Goal: Information Seeking & Learning: Learn about a topic

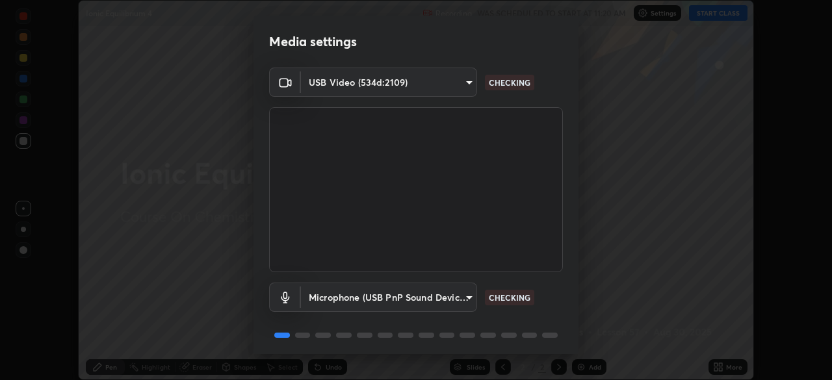
scroll to position [46, 0]
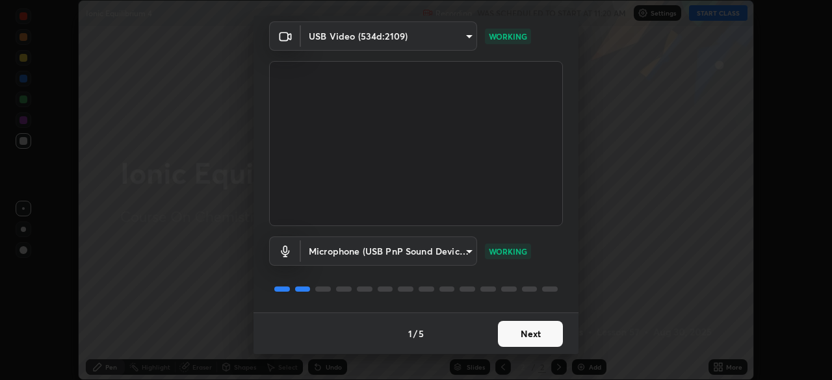
click at [529, 346] on button "Next" at bounding box center [530, 334] width 65 height 26
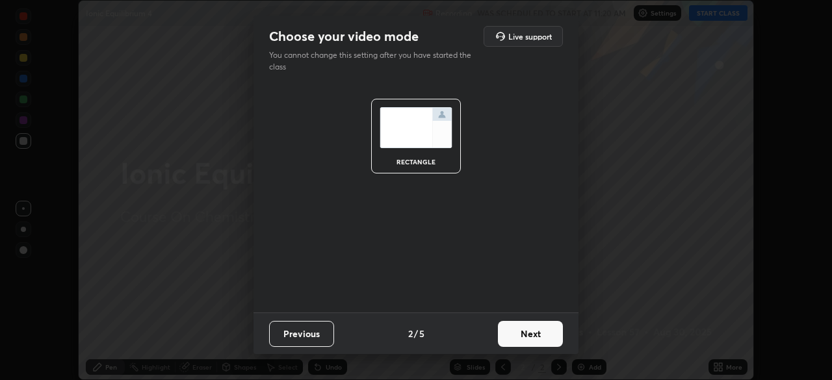
scroll to position [0, 0]
click at [528, 337] on button "Next" at bounding box center [530, 334] width 65 height 26
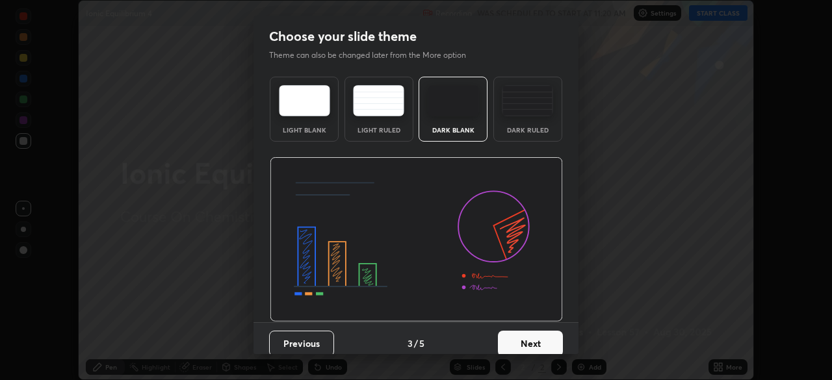
click at [529, 342] on button "Next" at bounding box center [530, 344] width 65 height 26
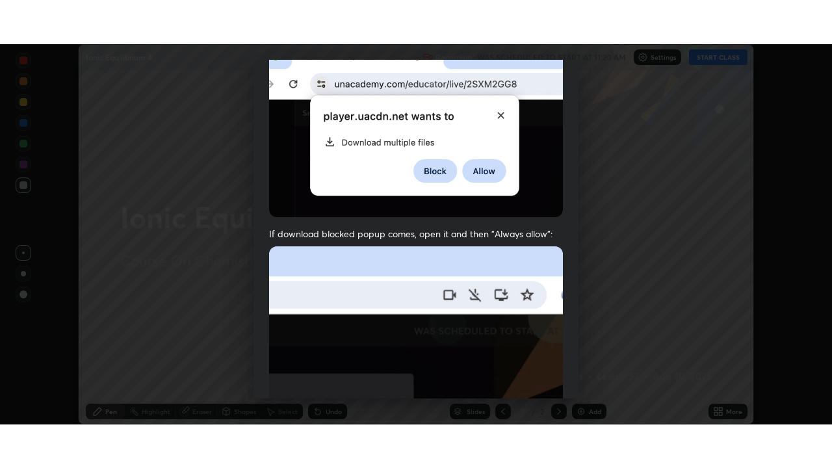
scroll to position [311, 0]
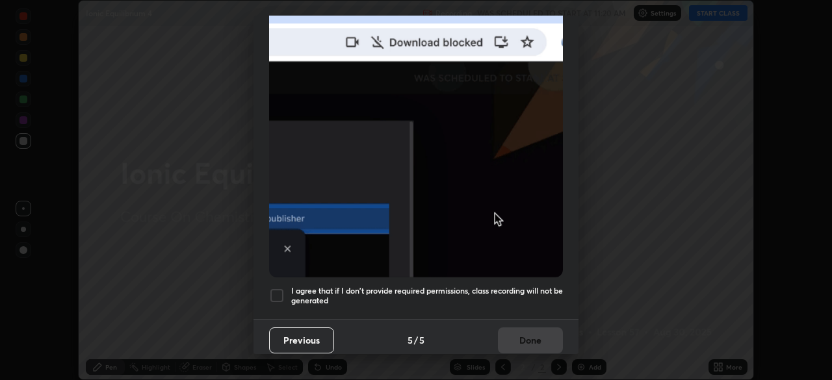
click at [405, 298] on h5 "I agree that if I don't provide required permissions, class recording will not …" at bounding box center [427, 296] width 272 height 20
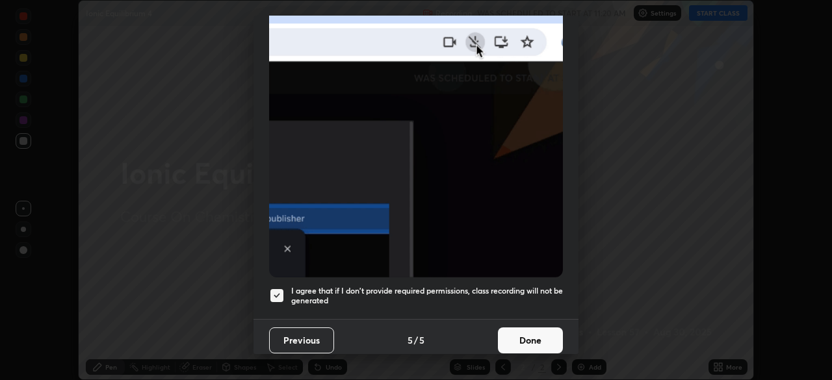
click at [520, 332] on button "Done" at bounding box center [530, 341] width 65 height 26
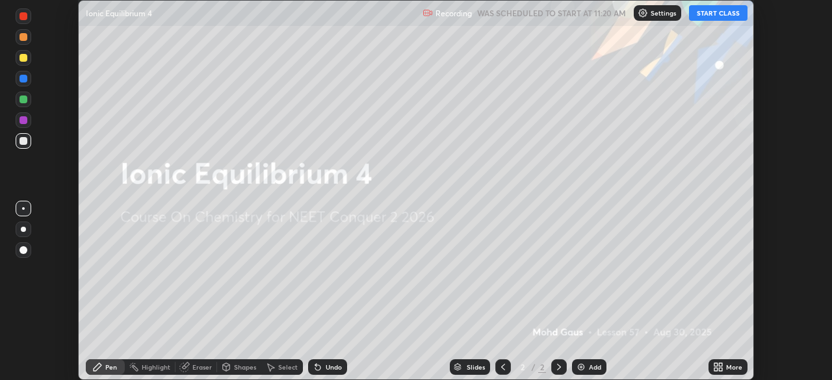
click at [720, 369] on icon at bounding box center [720, 369] width 3 height 3
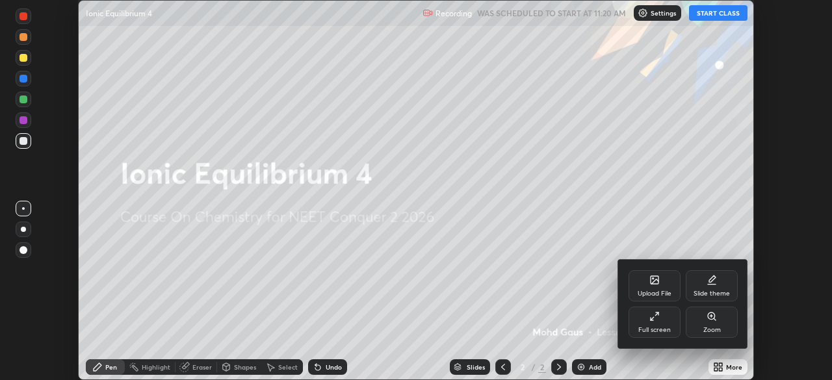
click at [652, 331] on div "Full screen" at bounding box center [654, 330] width 32 height 6
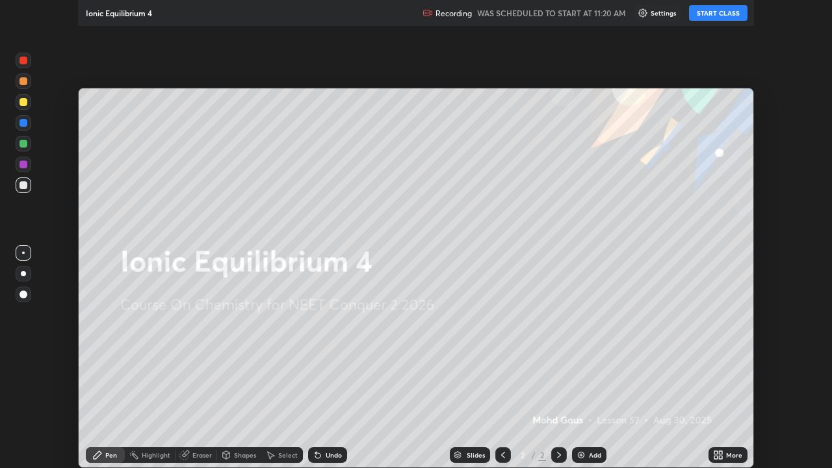
scroll to position [468, 832]
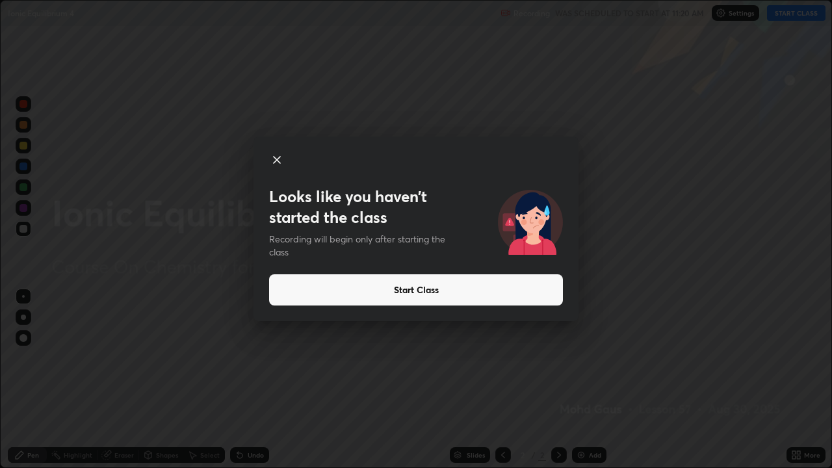
click at [426, 298] on button "Start Class" at bounding box center [416, 289] width 294 height 31
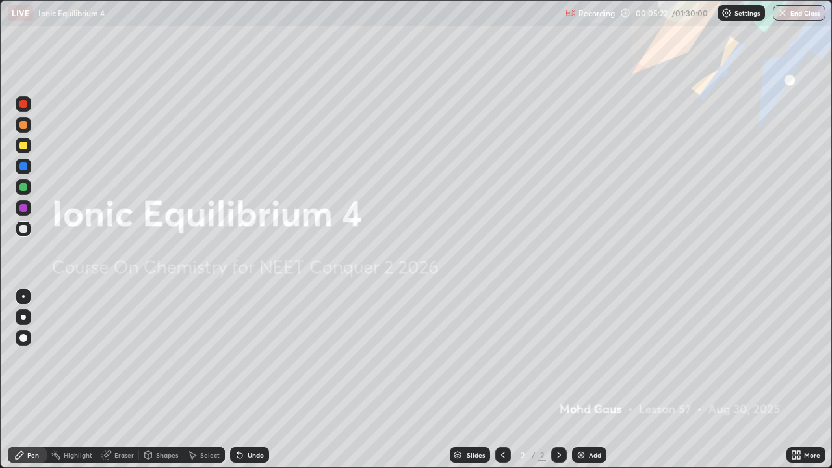
click at [589, 379] on div "Add" at bounding box center [589, 455] width 34 height 16
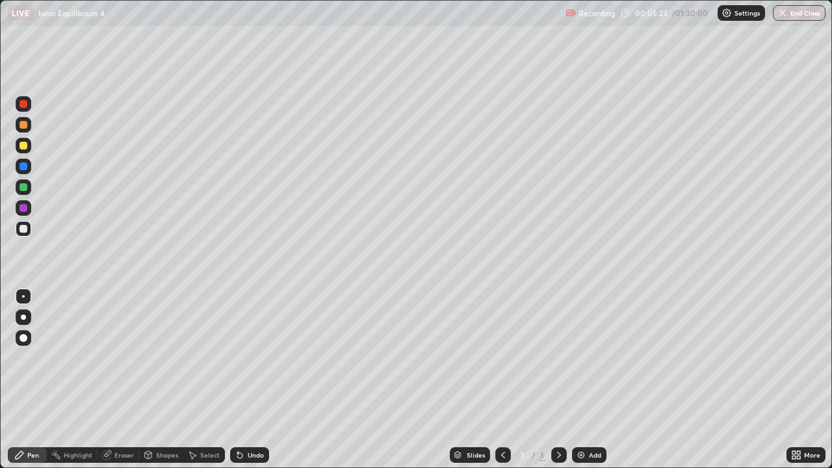
click at [19, 315] on div at bounding box center [24, 317] width 16 height 16
click at [20, 228] on div at bounding box center [23, 229] width 8 height 8
click at [29, 148] on div at bounding box center [24, 146] width 16 height 16
click at [161, 379] on div "Shapes" at bounding box center [167, 455] width 22 height 6
click at [166, 379] on div "Shapes" at bounding box center [167, 455] width 22 height 6
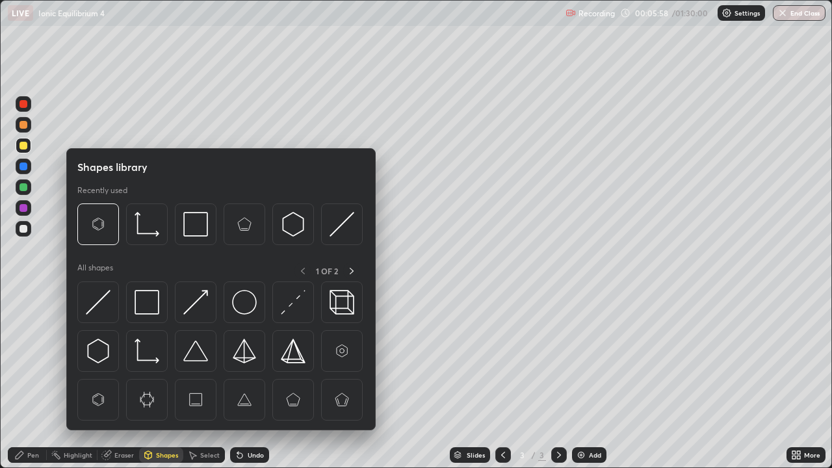
click at [200, 379] on div "Select" at bounding box center [209, 455] width 19 height 6
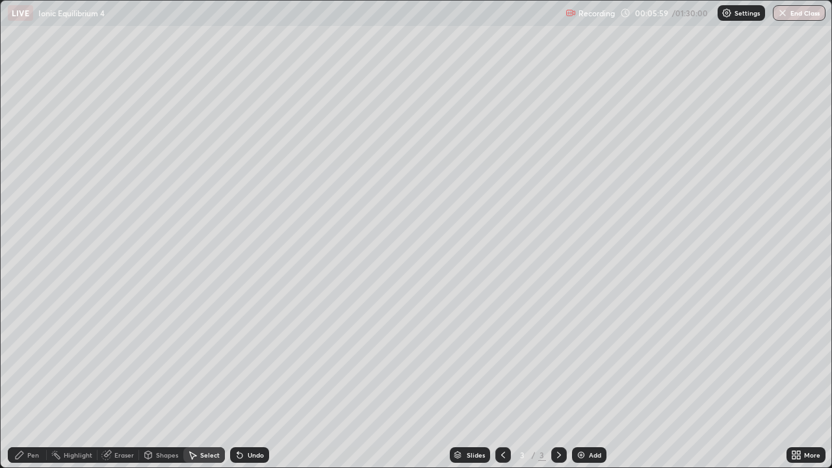
click at [122, 379] on div "Eraser" at bounding box center [123, 455] width 19 height 6
click at [26, 379] on div "Pen" at bounding box center [27, 455] width 39 height 16
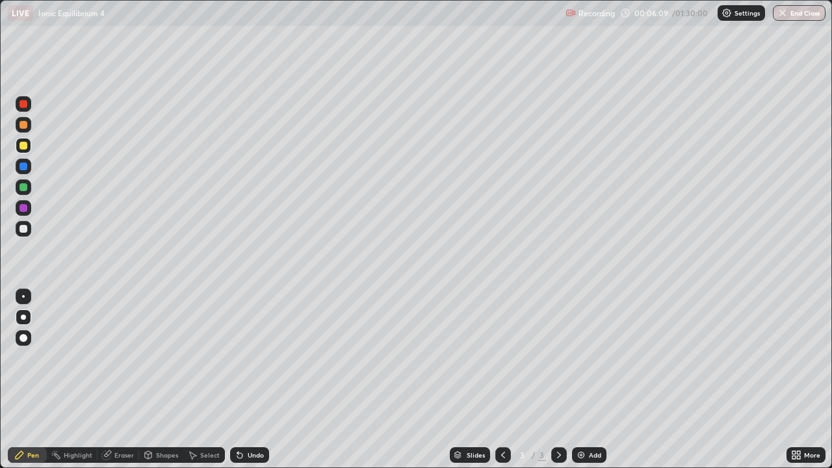
click at [165, 379] on div "Shapes" at bounding box center [167, 455] width 22 height 6
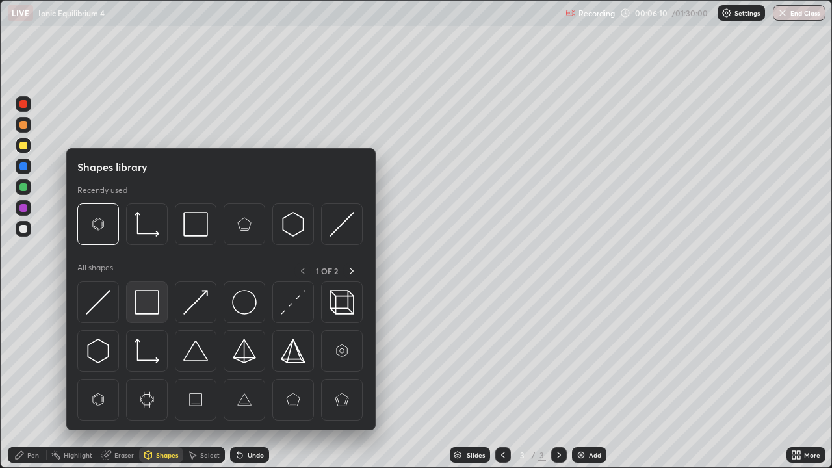
click at [144, 303] on img at bounding box center [147, 302] width 25 height 25
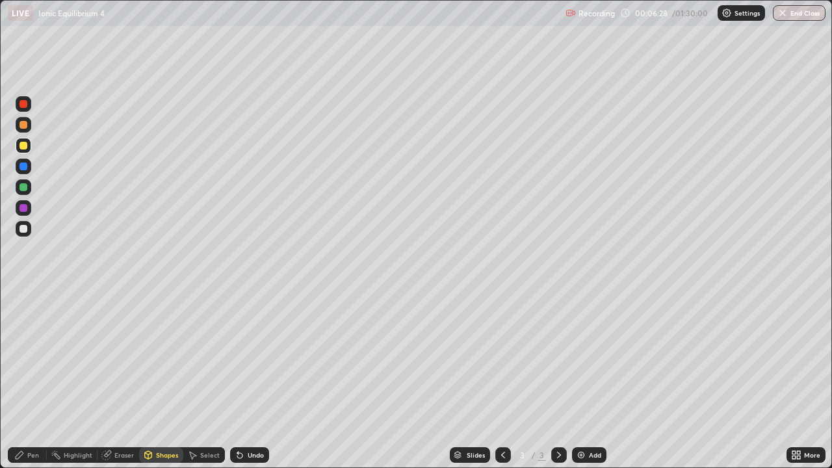
click at [34, 379] on div "Pen" at bounding box center [27, 455] width 39 height 16
click at [26, 318] on div at bounding box center [24, 317] width 16 height 16
click at [118, 379] on div "Eraser" at bounding box center [123, 455] width 19 height 6
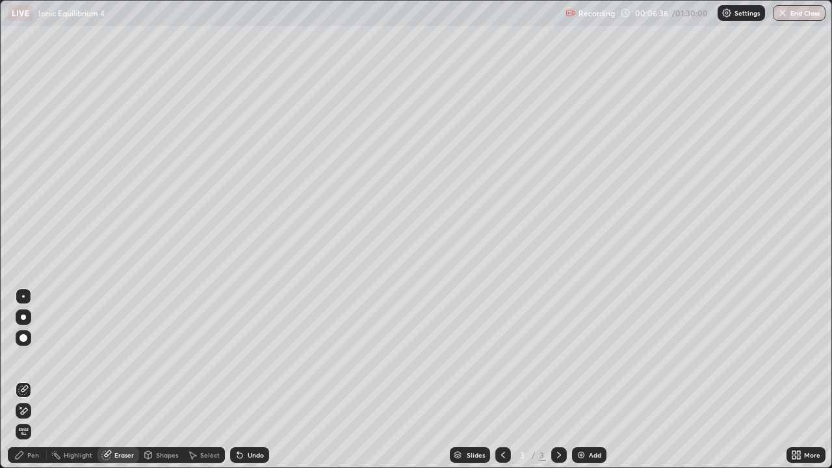
click at [27, 379] on div "Pen" at bounding box center [27, 455] width 39 height 16
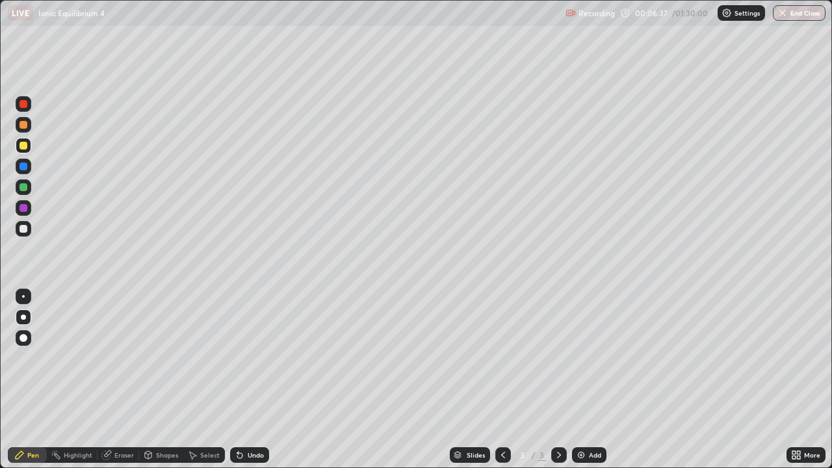
click at [24, 229] on div at bounding box center [23, 229] width 8 height 8
click at [23, 146] on div at bounding box center [23, 146] width 8 height 8
click at [21, 230] on div at bounding box center [23, 229] width 8 height 8
click at [25, 230] on div at bounding box center [23, 229] width 8 height 8
click at [22, 190] on div at bounding box center [23, 187] width 8 height 8
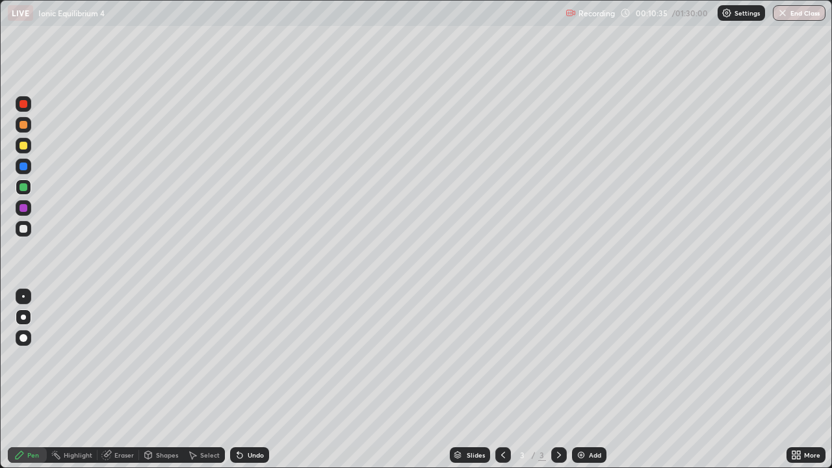
click at [20, 318] on div at bounding box center [24, 317] width 16 height 16
click at [21, 241] on div "Erase all" at bounding box center [23, 234] width 31 height 416
click at [22, 232] on div at bounding box center [23, 229] width 8 height 8
click at [21, 209] on div at bounding box center [23, 208] width 8 height 8
click at [595, 379] on div "Add" at bounding box center [595, 455] width 12 height 6
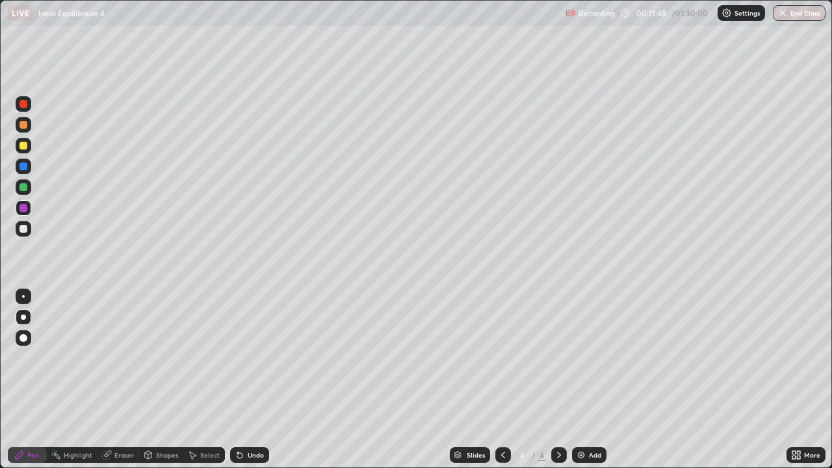
click at [26, 227] on div at bounding box center [23, 229] width 8 height 8
click at [23, 185] on div at bounding box center [23, 187] width 8 height 8
click at [24, 129] on div at bounding box center [24, 125] width 16 height 16
click at [502, 379] on icon at bounding box center [503, 455] width 10 height 10
click at [558, 379] on icon at bounding box center [559, 455] width 10 height 10
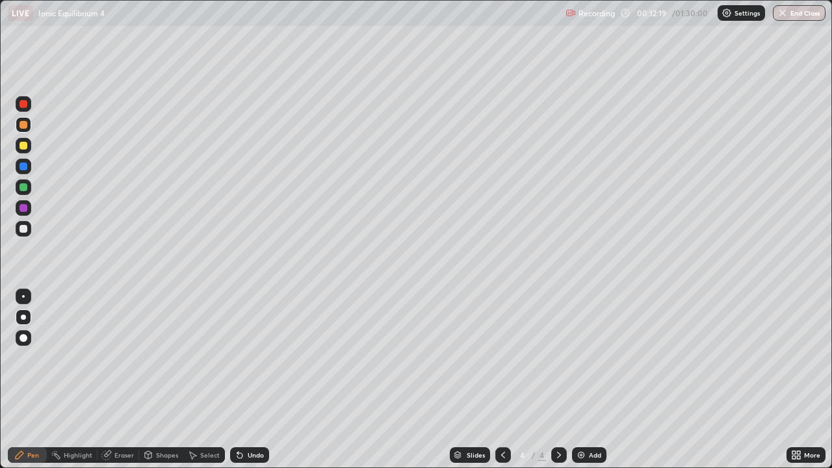
click at [22, 144] on div at bounding box center [23, 146] width 8 height 8
click at [502, 379] on icon at bounding box center [503, 455] width 10 height 10
click at [558, 379] on icon at bounding box center [559, 455] width 4 height 6
click at [501, 379] on icon at bounding box center [503, 455] width 4 height 6
click at [555, 379] on div at bounding box center [559, 455] width 16 height 16
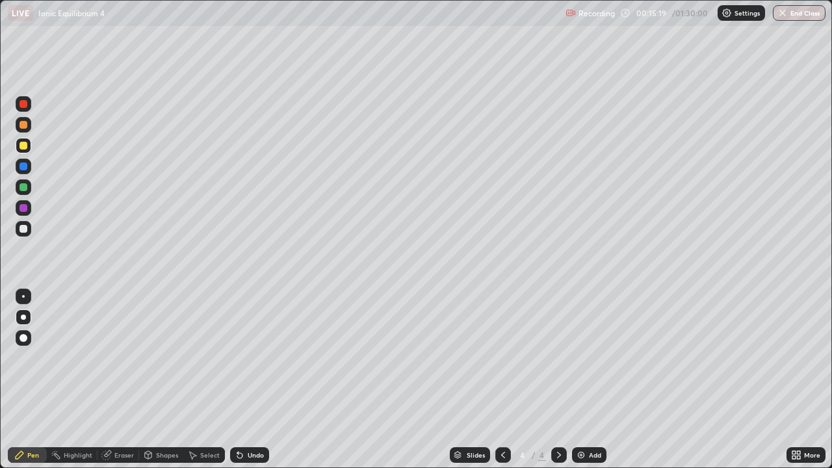
click at [25, 236] on div at bounding box center [24, 229] width 16 height 16
click at [25, 317] on div at bounding box center [23, 317] width 5 height 5
click at [28, 188] on div at bounding box center [24, 187] width 16 height 16
click at [19, 321] on div at bounding box center [24, 317] width 16 height 16
click at [23, 234] on div at bounding box center [24, 229] width 16 height 16
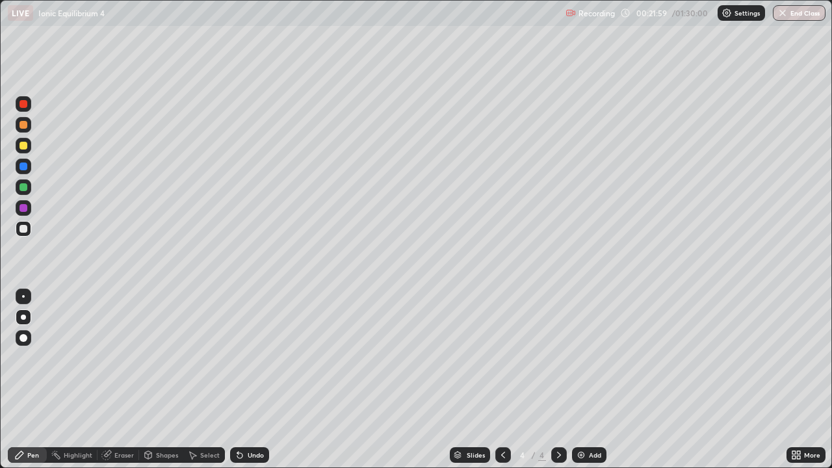
click at [25, 296] on div at bounding box center [24, 297] width 16 height 16
click at [21, 313] on div at bounding box center [24, 317] width 16 height 16
click at [25, 235] on div at bounding box center [24, 229] width 16 height 16
click at [21, 234] on div at bounding box center [24, 229] width 16 height 16
click at [25, 231] on div at bounding box center [23, 229] width 8 height 8
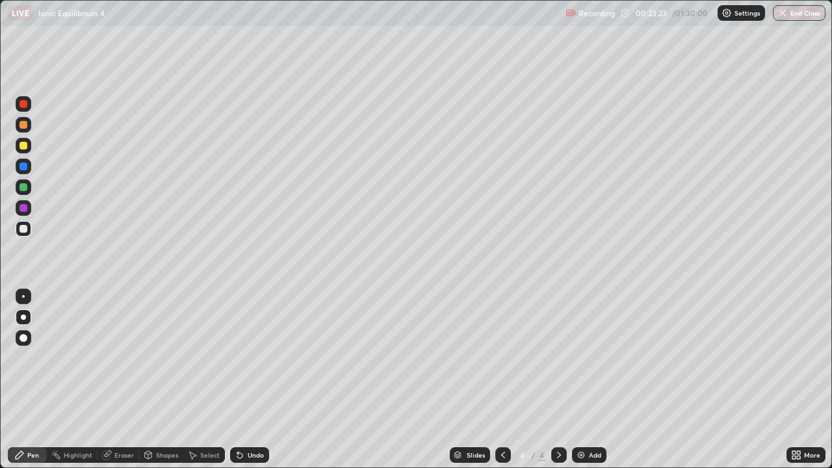
click at [21, 186] on div at bounding box center [23, 187] width 8 height 8
click at [25, 206] on div at bounding box center [23, 208] width 8 height 8
click at [19, 185] on div at bounding box center [23, 187] width 8 height 8
click at [24, 146] on div at bounding box center [23, 146] width 8 height 8
click at [590, 379] on div "Add" at bounding box center [589, 455] width 34 height 16
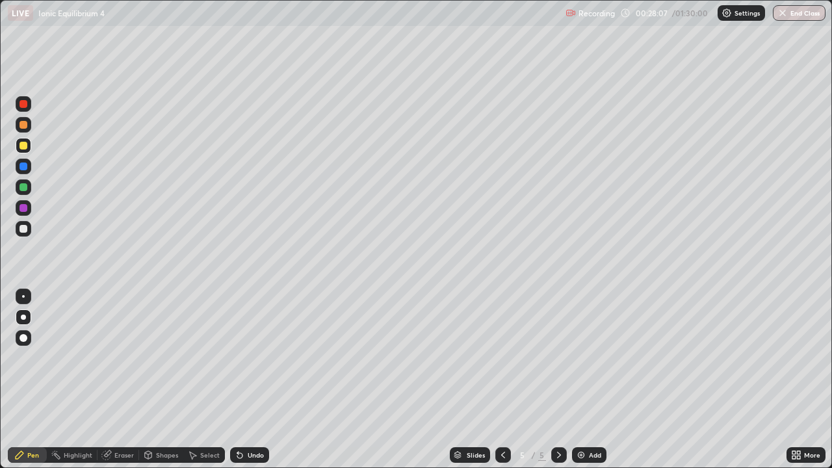
click at [21, 229] on div at bounding box center [23, 229] width 8 height 8
click at [25, 317] on div at bounding box center [23, 317] width 5 height 5
click at [17, 224] on div at bounding box center [24, 229] width 16 height 16
click at [24, 189] on div at bounding box center [23, 187] width 8 height 8
click at [20, 148] on div at bounding box center [23, 146] width 8 height 8
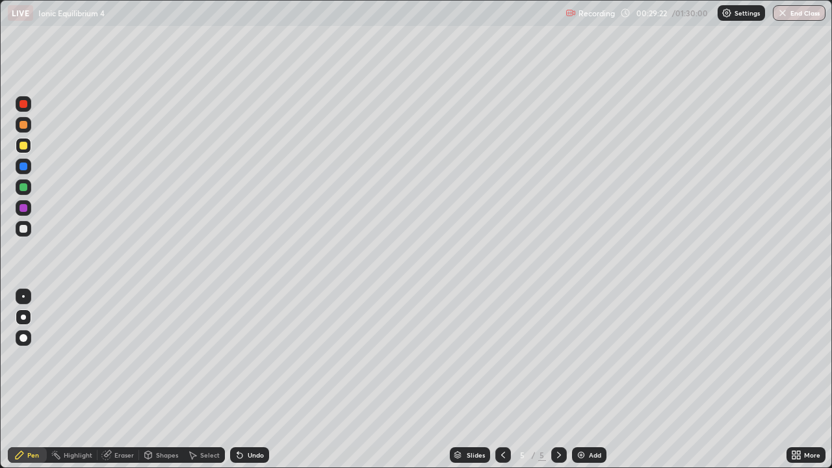
click at [23, 188] on div at bounding box center [23, 187] width 8 height 8
click at [27, 225] on div at bounding box center [24, 229] width 16 height 16
click at [127, 379] on div "Eraser" at bounding box center [123, 455] width 19 height 6
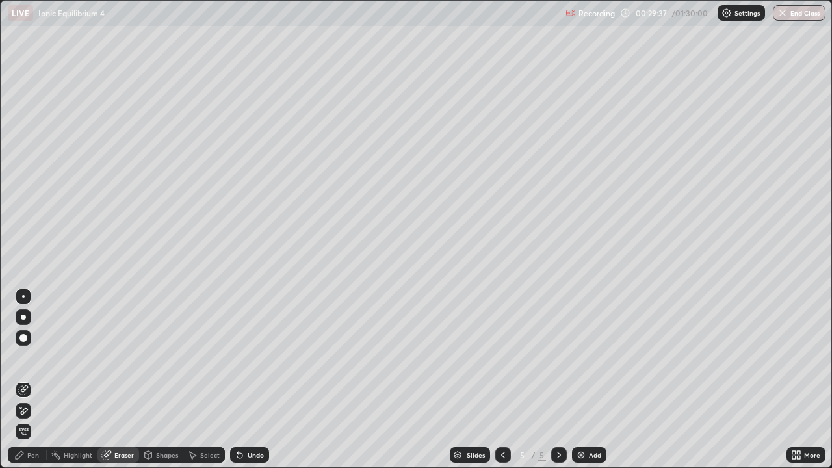
click at [36, 379] on div "Pen" at bounding box center [33, 455] width 12 height 6
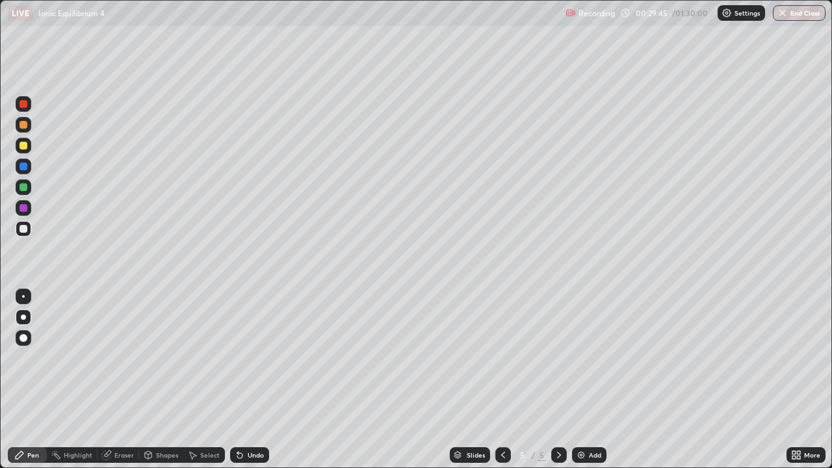
click at [23, 223] on div at bounding box center [24, 229] width 16 height 16
click at [21, 209] on div at bounding box center [23, 208] width 8 height 8
click at [19, 188] on div at bounding box center [23, 187] width 8 height 8
click at [21, 230] on div at bounding box center [23, 229] width 8 height 8
click at [22, 313] on div at bounding box center [24, 317] width 16 height 16
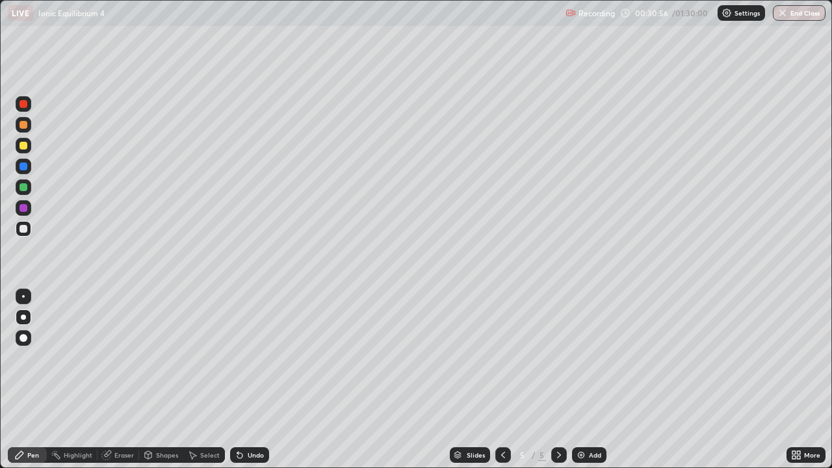
click at [27, 237] on div at bounding box center [24, 228] width 16 height 21
click at [22, 210] on div at bounding box center [23, 208] width 8 height 8
click at [23, 209] on div at bounding box center [23, 208] width 8 height 8
click at [22, 209] on div at bounding box center [23, 208] width 8 height 8
click at [20, 230] on div at bounding box center [23, 229] width 8 height 8
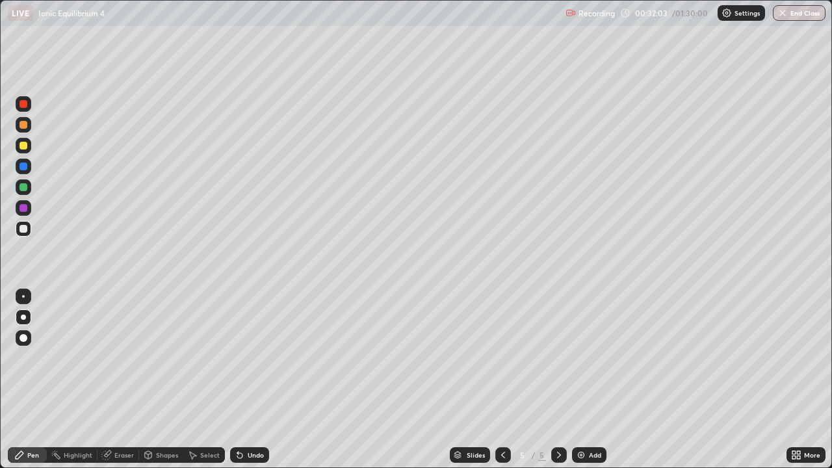
click at [126, 379] on div "Eraser" at bounding box center [123, 455] width 19 height 6
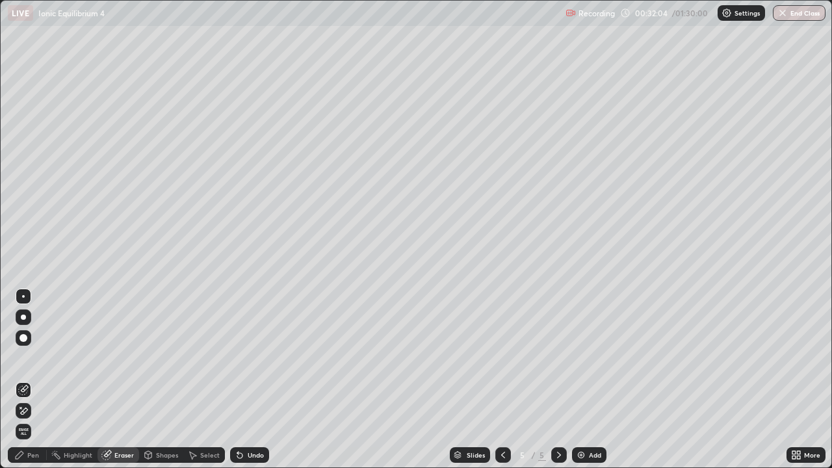
click at [28, 379] on div "Pen" at bounding box center [27, 455] width 39 height 16
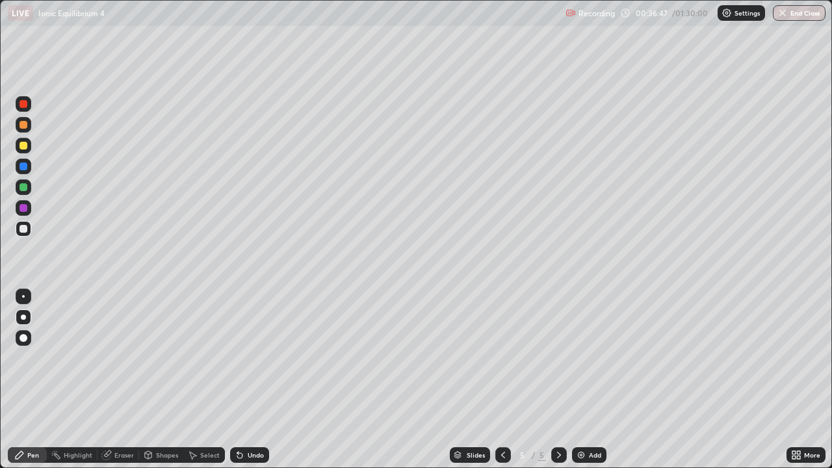
click at [576, 379] on img at bounding box center [581, 455] width 10 height 10
click at [23, 315] on div at bounding box center [23, 317] width 5 height 5
click at [23, 231] on div at bounding box center [23, 229] width 8 height 8
click at [502, 379] on icon at bounding box center [503, 455] width 4 height 6
click at [500, 379] on icon at bounding box center [503, 455] width 10 height 10
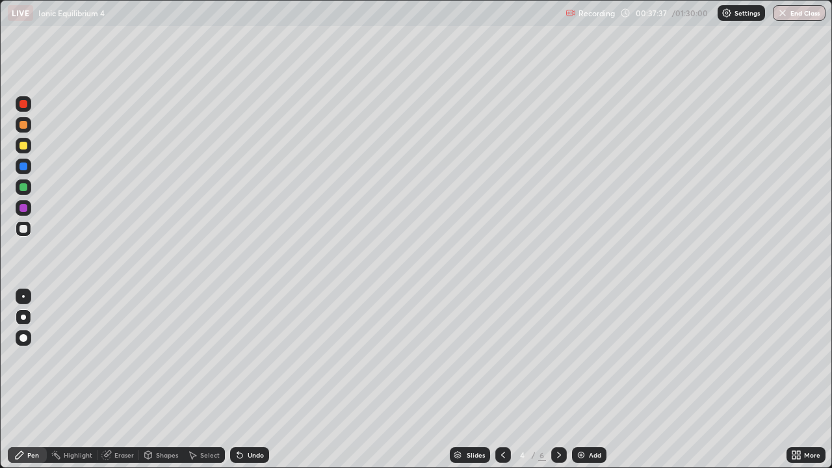
click at [500, 379] on icon at bounding box center [503, 455] width 10 height 10
click at [558, 379] on div at bounding box center [559, 455] width 16 height 16
click at [556, 379] on icon at bounding box center [559, 455] width 10 height 10
click at [558, 379] on icon at bounding box center [559, 455] width 10 height 10
click at [552, 379] on div at bounding box center [559, 455] width 16 height 16
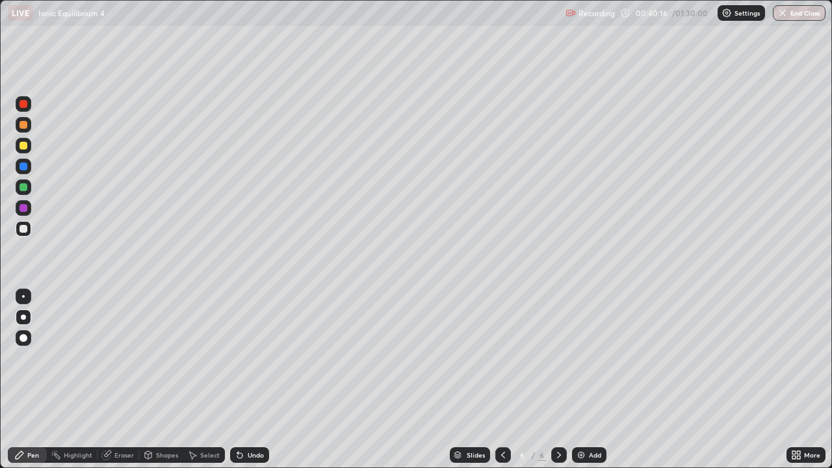
click at [22, 317] on div at bounding box center [23, 317] width 5 height 5
click at [130, 379] on div "Eraser" at bounding box center [123, 455] width 19 height 6
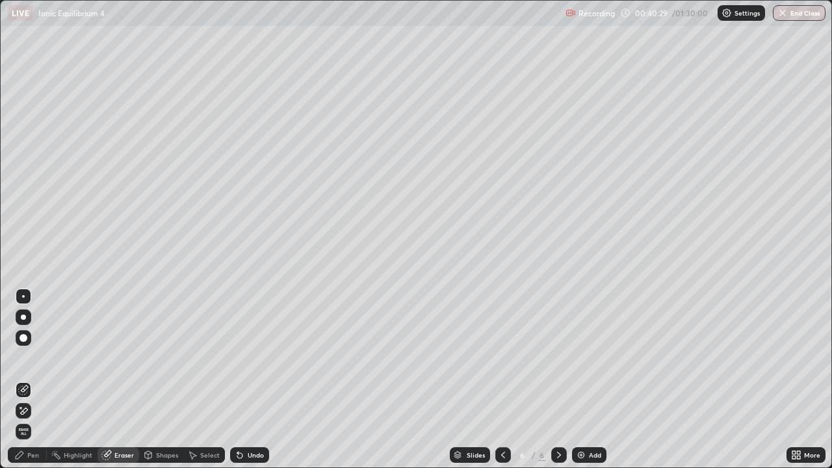
click at [29, 379] on div "Pen" at bounding box center [33, 455] width 12 height 6
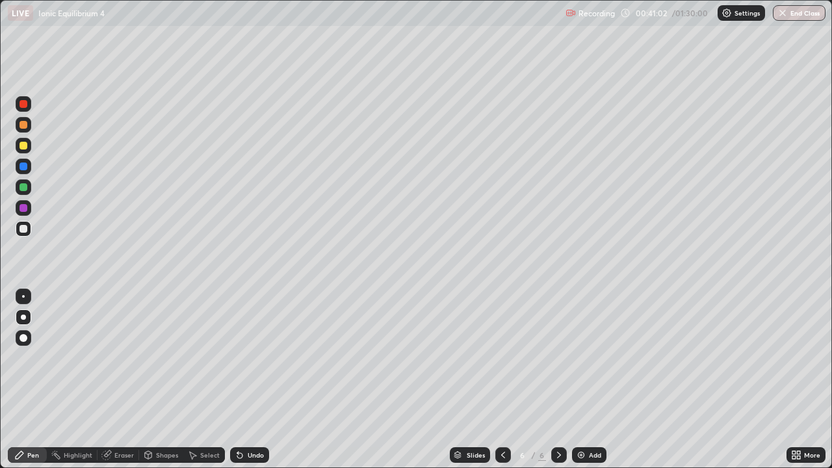
click at [23, 227] on div at bounding box center [23, 229] width 8 height 8
click at [23, 209] on div at bounding box center [23, 208] width 8 height 8
click at [25, 164] on div at bounding box center [23, 166] width 8 height 8
click at [22, 123] on div at bounding box center [23, 125] width 8 height 8
click at [19, 186] on div at bounding box center [23, 187] width 8 height 8
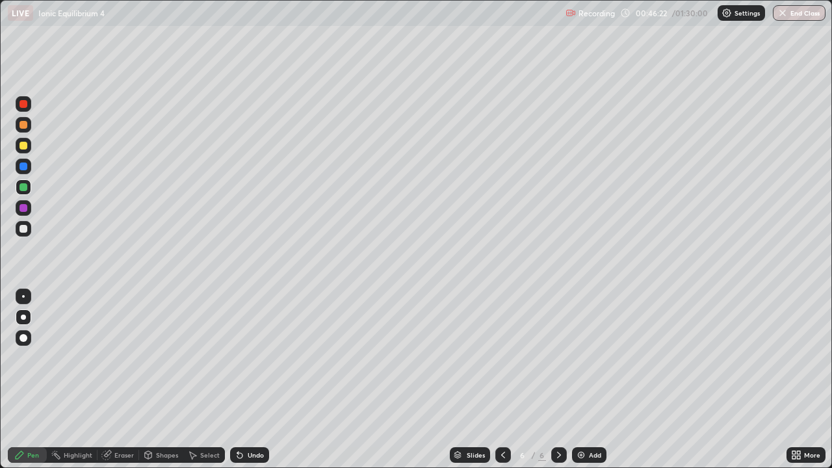
click at [586, 379] on div "Slides 6 / 6 Add" at bounding box center [527, 455] width 517 height 26
click at [585, 379] on div "Add" at bounding box center [589, 455] width 34 height 16
click at [30, 313] on div at bounding box center [24, 317] width 16 height 16
click at [22, 230] on div at bounding box center [23, 229] width 8 height 8
click at [23, 146] on div at bounding box center [23, 146] width 8 height 8
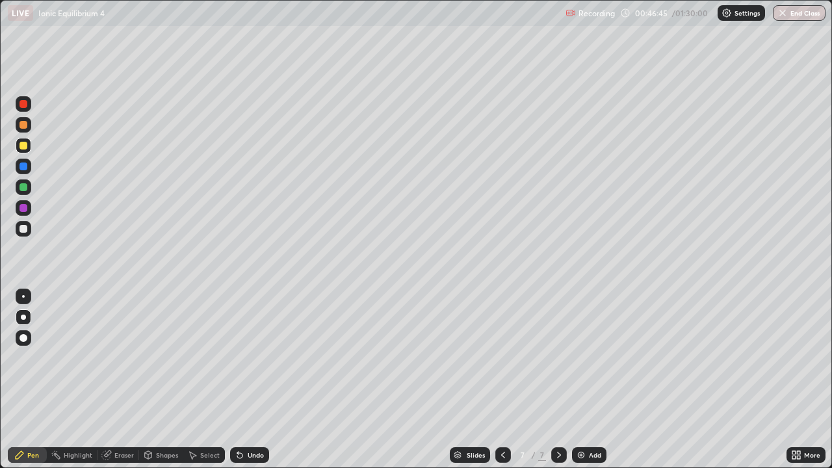
click at [116, 379] on div "Eraser" at bounding box center [118, 455] width 42 height 16
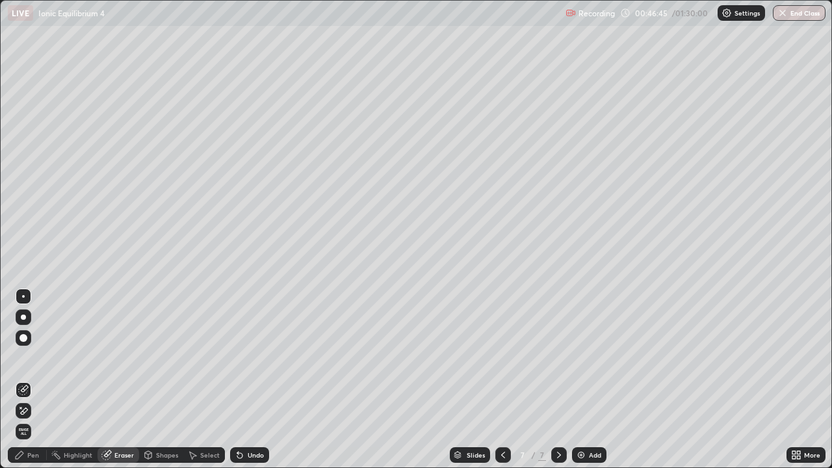
click at [114, 379] on div "Eraser" at bounding box center [123, 455] width 19 height 6
click at [30, 379] on div "Pen" at bounding box center [33, 455] width 12 height 6
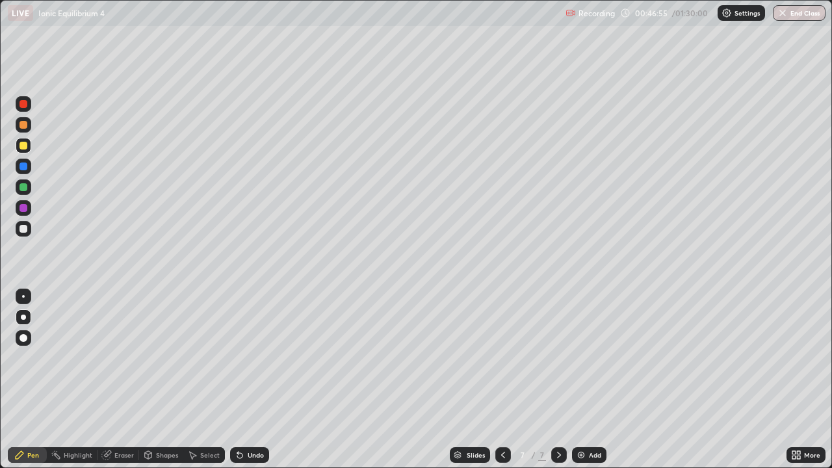
click at [23, 235] on div at bounding box center [24, 229] width 16 height 16
click at [158, 379] on div "Shapes" at bounding box center [167, 455] width 22 height 6
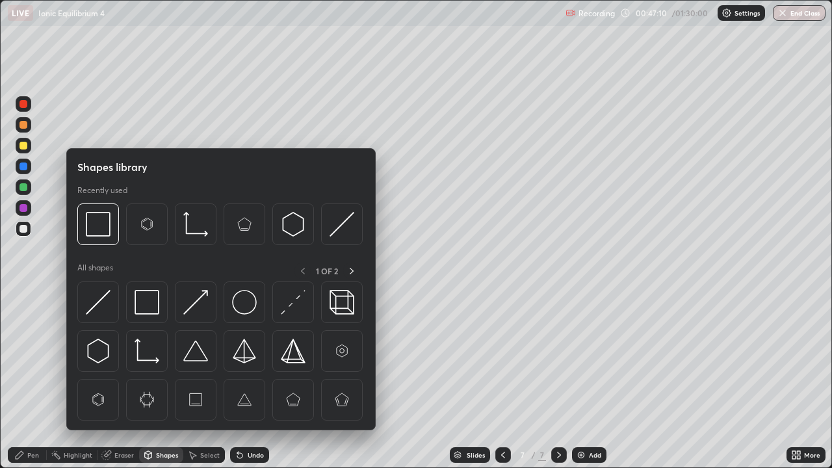
click at [123, 379] on div "Eraser" at bounding box center [123, 455] width 19 height 6
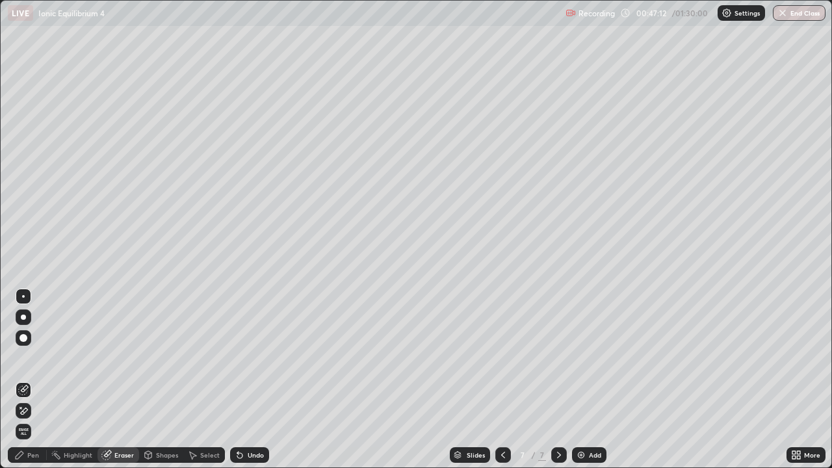
click at [39, 379] on div "Pen" at bounding box center [27, 455] width 39 height 16
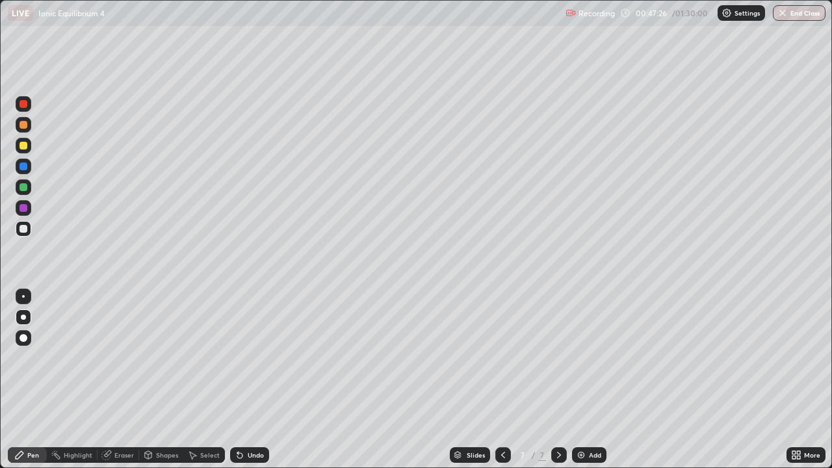
click at [509, 379] on div at bounding box center [503, 455] width 16 height 26
click at [558, 379] on icon at bounding box center [559, 455] width 10 height 10
click at [18, 147] on div at bounding box center [24, 146] width 16 height 16
click at [25, 231] on div at bounding box center [23, 229] width 8 height 8
click at [25, 148] on div at bounding box center [23, 146] width 8 height 8
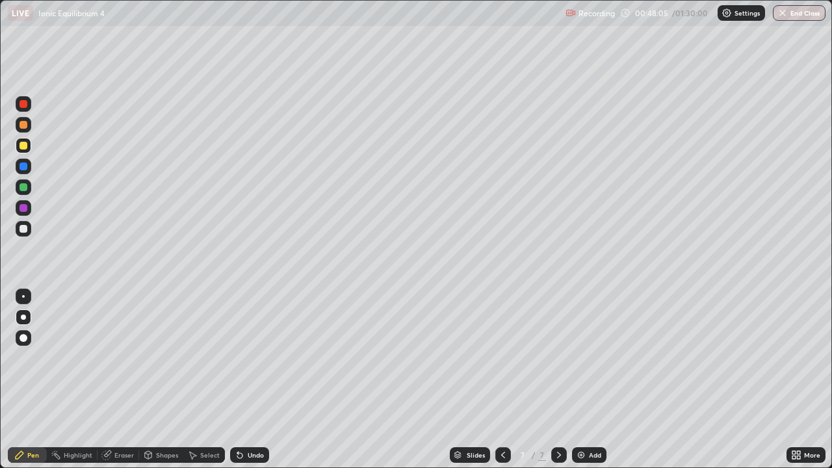
click at [25, 222] on div at bounding box center [24, 229] width 16 height 16
click at [24, 226] on div at bounding box center [23, 229] width 8 height 8
click at [22, 188] on div at bounding box center [23, 187] width 8 height 8
click at [594, 379] on div "Add" at bounding box center [595, 455] width 12 height 6
click at [118, 379] on div "Eraser" at bounding box center [123, 455] width 19 height 6
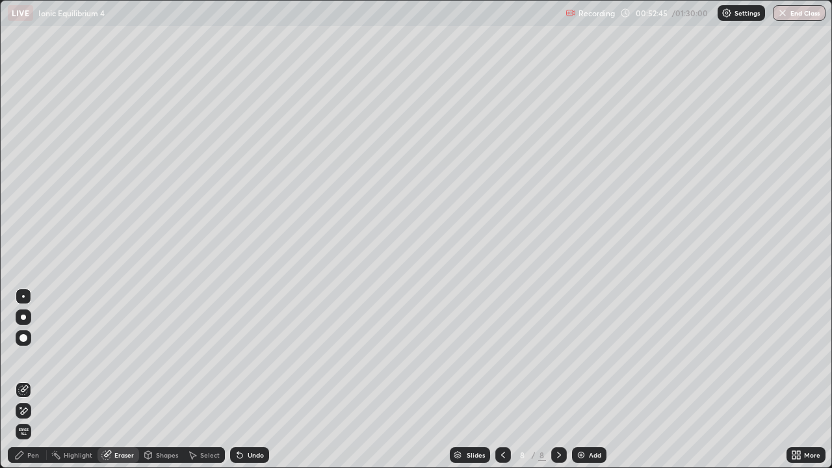
click at [23, 316] on div at bounding box center [23, 317] width 5 height 5
click at [35, 379] on div "Pen" at bounding box center [33, 455] width 12 height 6
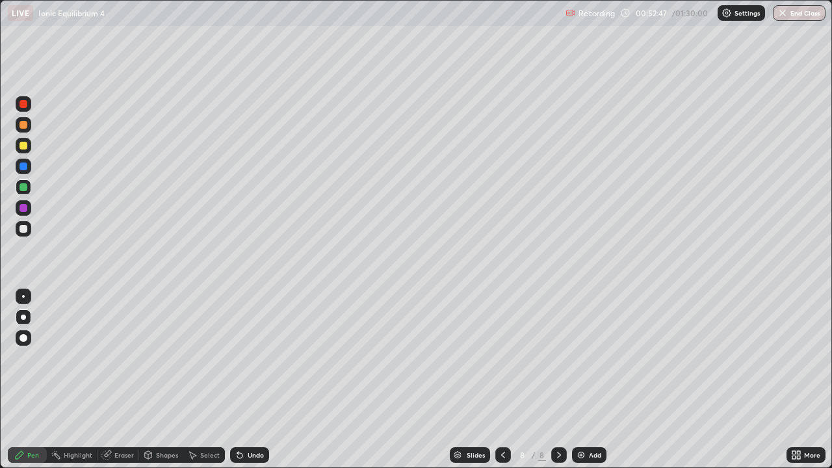
click at [25, 227] on div at bounding box center [23, 229] width 8 height 8
click at [25, 231] on div at bounding box center [23, 229] width 8 height 8
click at [115, 379] on div "Eraser" at bounding box center [118, 455] width 42 height 16
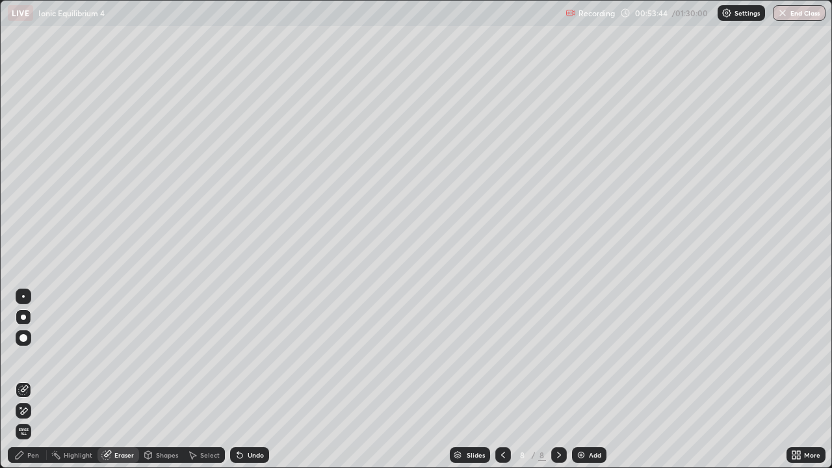
click at [29, 379] on div "Pen" at bounding box center [33, 455] width 12 height 6
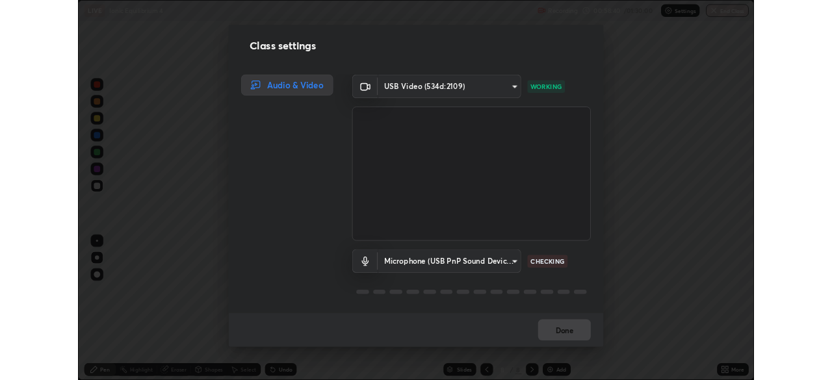
scroll to position [1, 0]
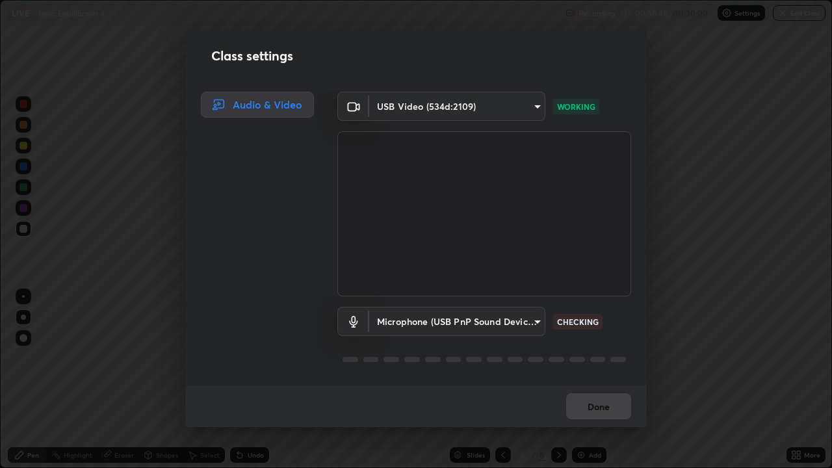
click at [528, 379] on div "Done" at bounding box center [415, 406] width 461 height 42
click at [526, 379] on div "Done" at bounding box center [415, 406] width 461 height 42
click at [382, 315] on body "Erase all LIVE Ionic Equilibrium 4 Not Recording Recording has stopped Please c…" at bounding box center [416, 234] width 832 height 468
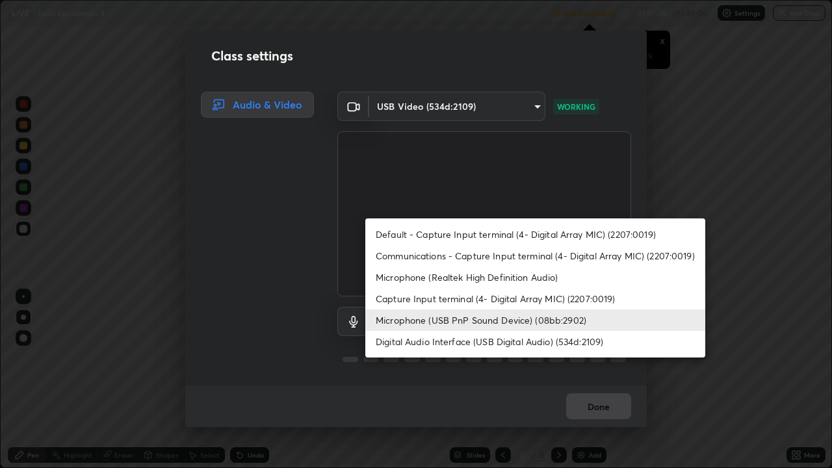
click at [394, 229] on li "Default - Capture Input terminal (4- Digital Array MIC) (2207:0019)" at bounding box center [535, 234] width 340 height 21
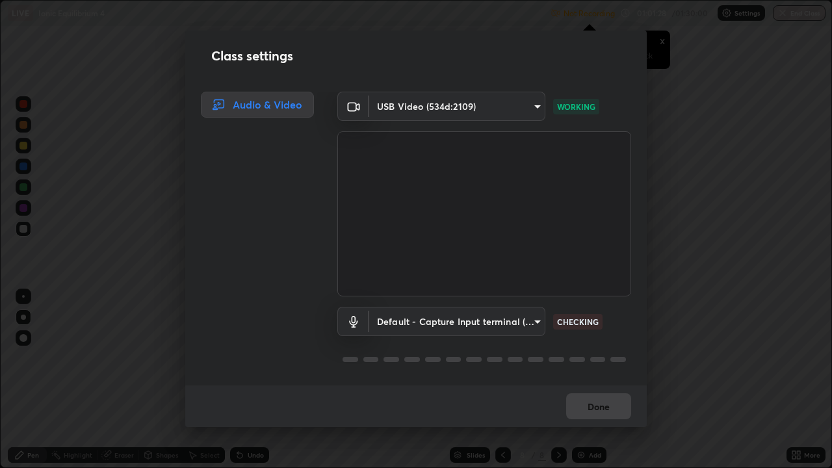
click at [396, 326] on body "Erase all LIVE Ionic Equilibrium 4 Not Recording Recording has stopped Please c…" at bounding box center [416, 234] width 832 height 468
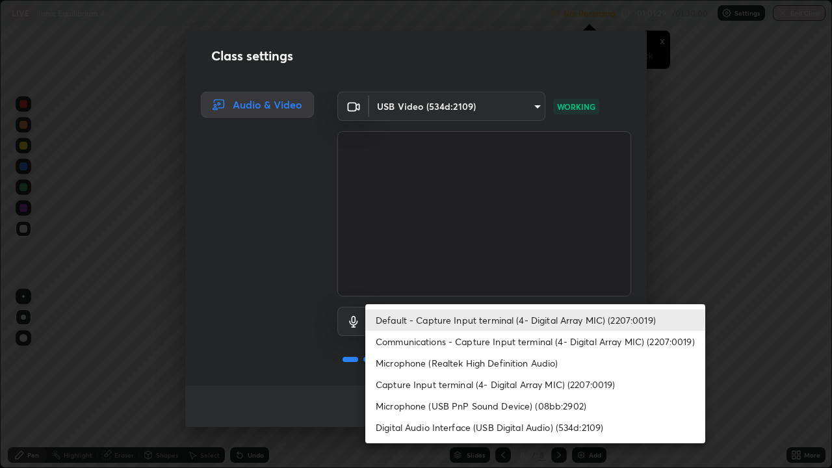
click at [394, 379] on li "Microphone (USB PnP Sound Device) (08bb:2902)" at bounding box center [535, 405] width 340 height 21
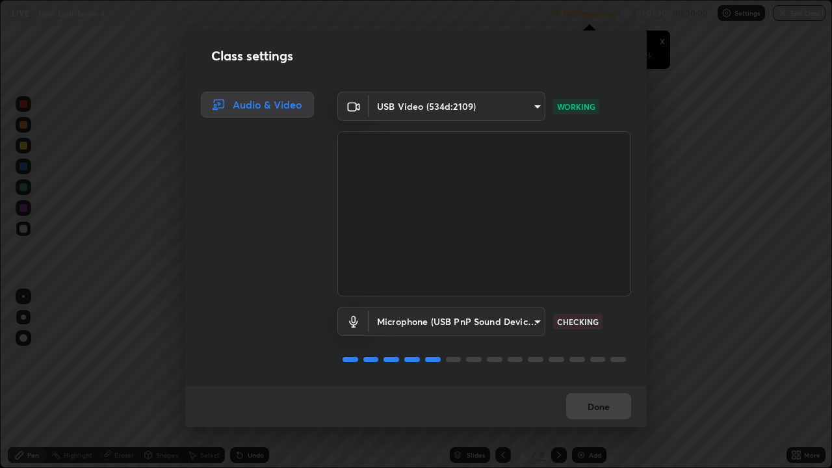
type input "e7faccb0201e04a1c6b2739221e20a58a9088a86fca4892321b2e4561701602a"
click at [586, 379] on div "Done" at bounding box center [415, 406] width 461 height 42
click at [573, 379] on button "Done" at bounding box center [598, 406] width 65 height 26
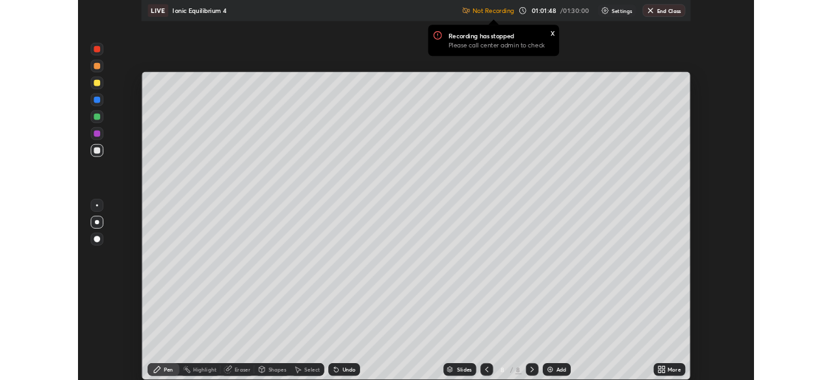
scroll to position [64601, 64150]
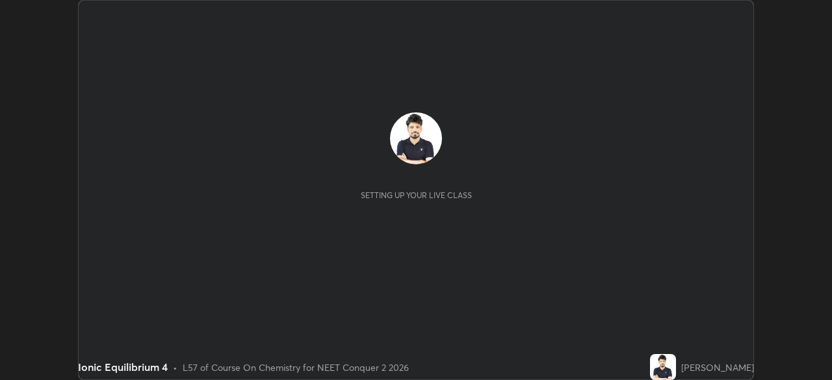
scroll to position [380, 832]
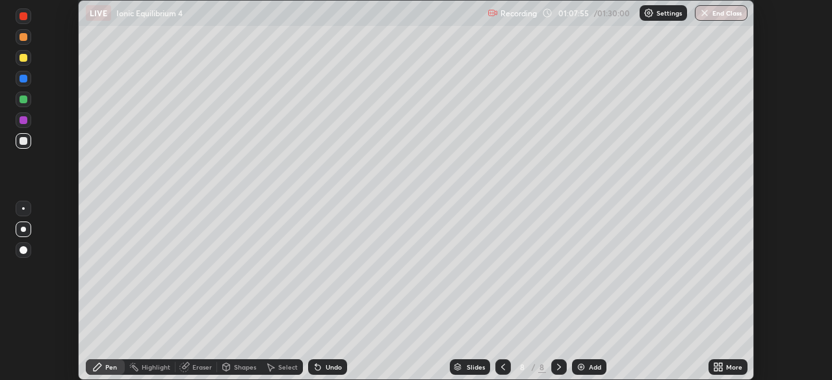
click at [648, 15] on img at bounding box center [648, 13] width 10 height 10
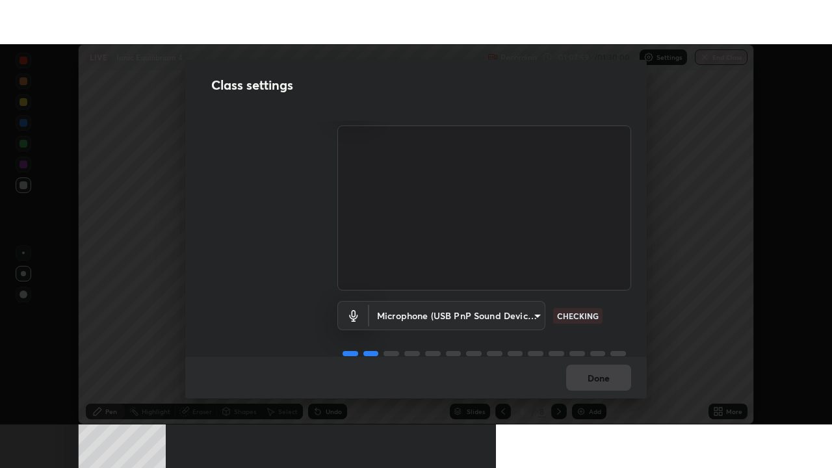
scroll to position [59, 0]
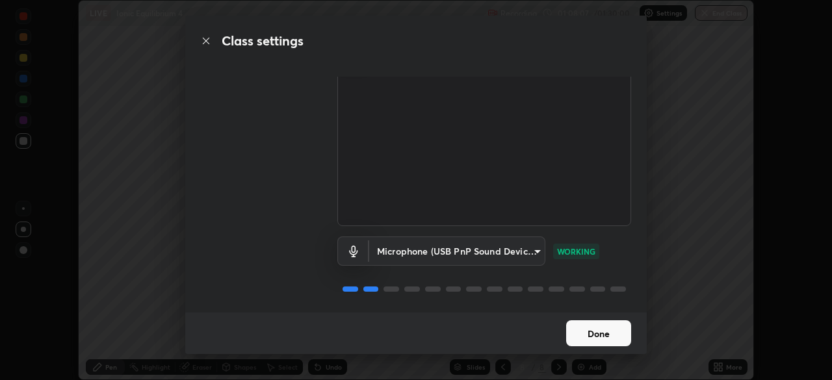
click at [600, 328] on button "Done" at bounding box center [598, 333] width 65 height 26
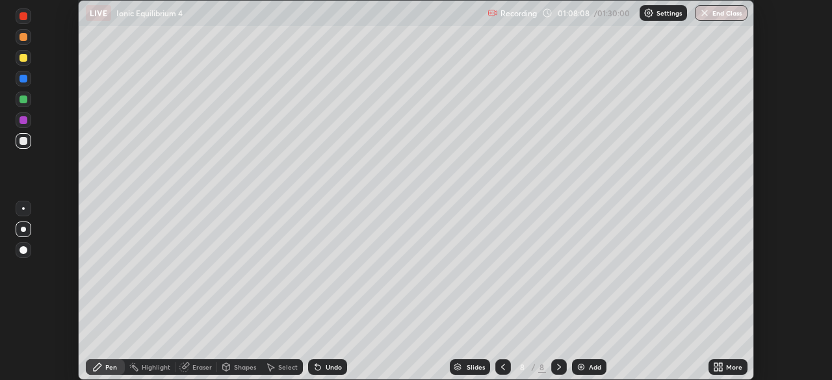
click at [718, 366] on icon at bounding box center [718, 367] width 10 height 10
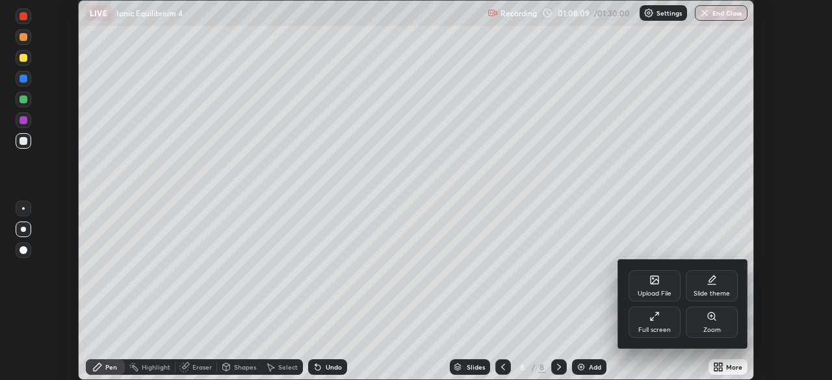
click at [655, 323] on div "Full screen" at bounding box center [654, 322] width 52 height 31
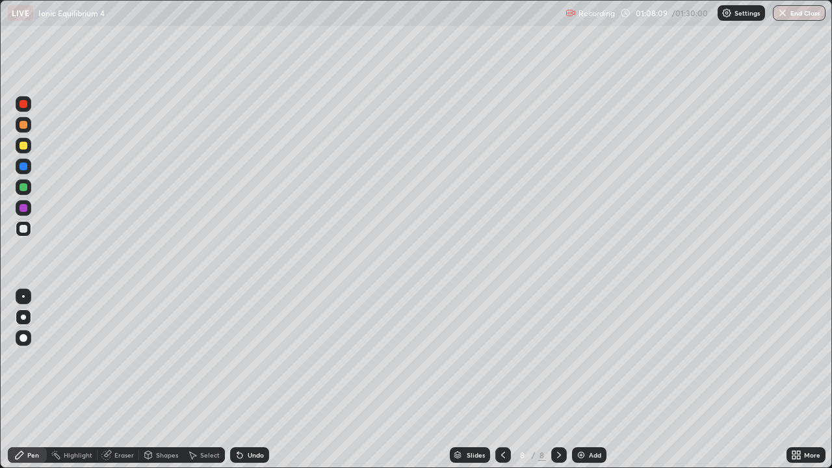
scroll to position [468, 832]
click at [27, 161] on div at bounding box center [24, 167] width 16 height 16
click at [19, 187] on div at bounding box center [23, 187] width 8 height 8
click at [590, 379] on div "Add" at bounding box center [595, 455] width 12 height 6
click at [496, 379] on div at bounding box center [503, 455] width 16 height 16
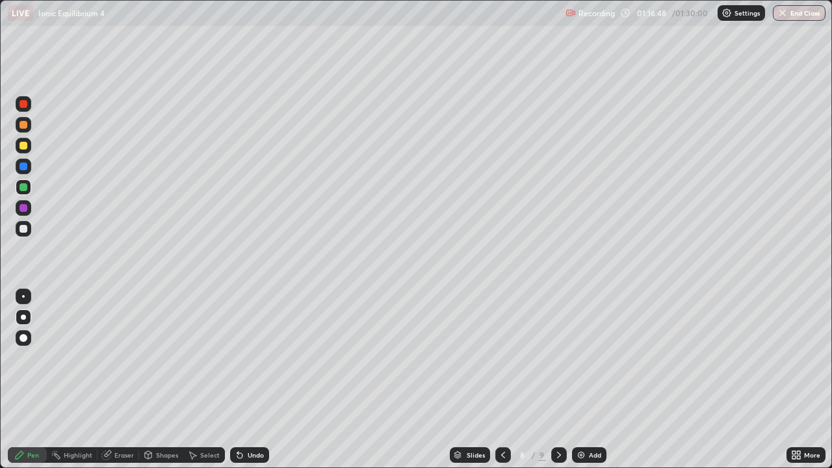
click at [584, 379] on img at bounding box center [581, 455] width 10 height 10
click at [23, 317] on div at bounding box center [23, 317] width 5 height 5
click at [19, 228] on div at bounding box center [23, 229] width 8 height 8
click at [501, 379] on icon at bounding box center [502, 455] width 10 height 10
click at [558, 379] on icon at bounding box center [559, 455] width 10 height 10
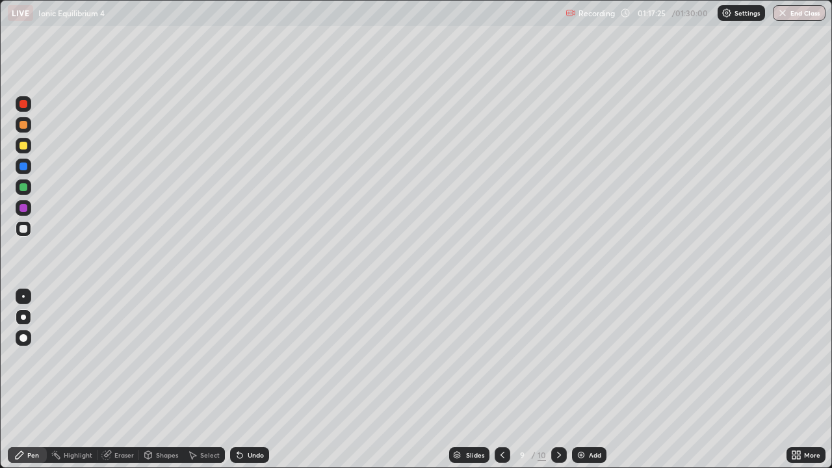
click at [558, 379] on icon at bounding box center [559, 455] width 4 height 6
click at [502, 379] on icon at bounding box center [502, 455] width 10 height 10
click at [585, 379] on div "Add" at bounding box center [589, 455] width 34 height 16
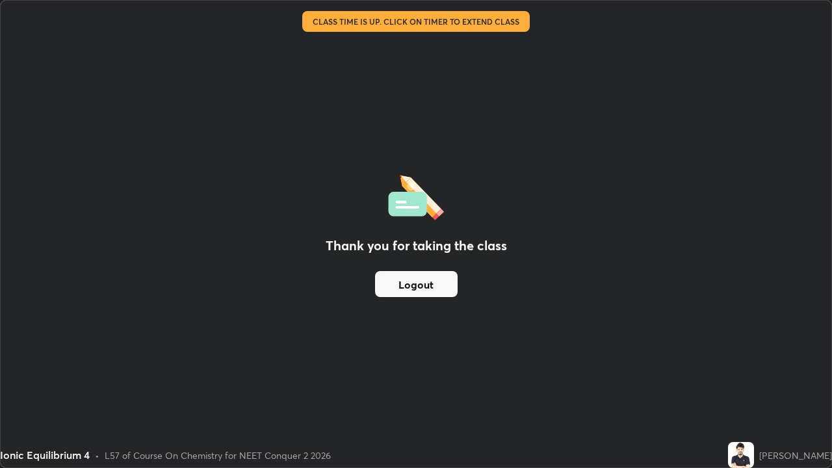
click at [292, 260] on div "Thank you for taking the class Logout" at bounding box center [416, 234] width 830 height 467
click at [53, 379] on div "Thank you for taking the class Logout" at bounding box center [416, 234] width 830 height 467
